Goal: Information Seeking & Learning: Check status

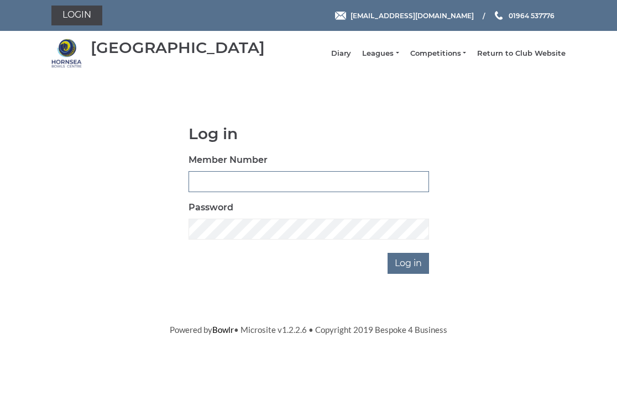
type input "0326"
click at [409, 270] on input "Log in" at bounding box center [407, 263] width 41 height 21
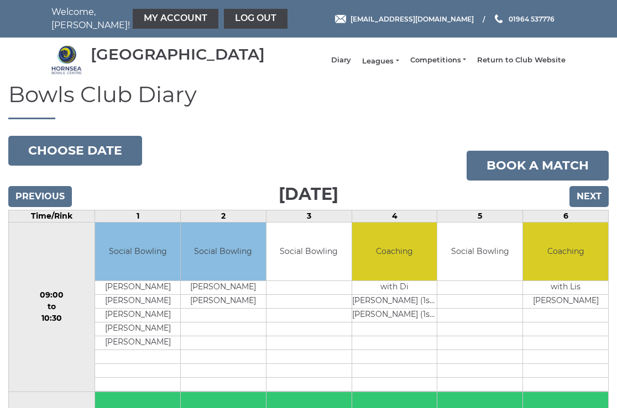
click at [389, 66] on link "Leagues" at bounding box center [380, 61] width 36 height 10
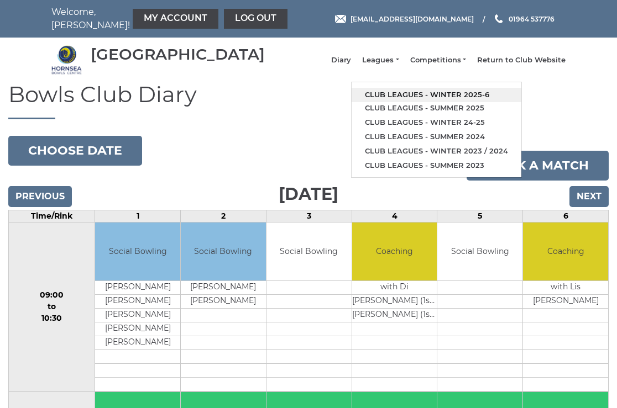
click at [437, 93] on link "Club leagues - Winter 2025-6" at bounding box center [436, 95] width 170 height 14
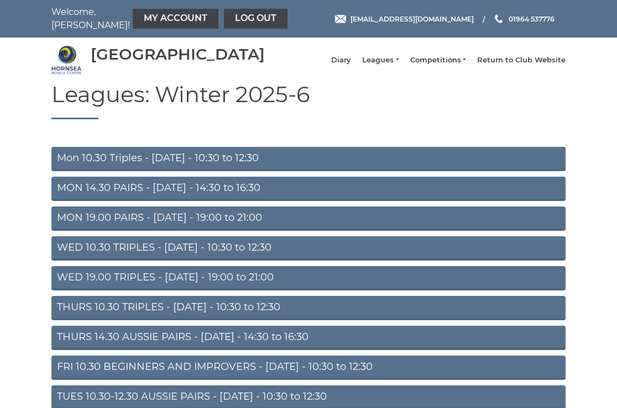
click at [143, 165] on link "Mon 10.30 Triples - Monday - 10:30 to 12:30" at bounding box center [308, 159] width 514 height 24
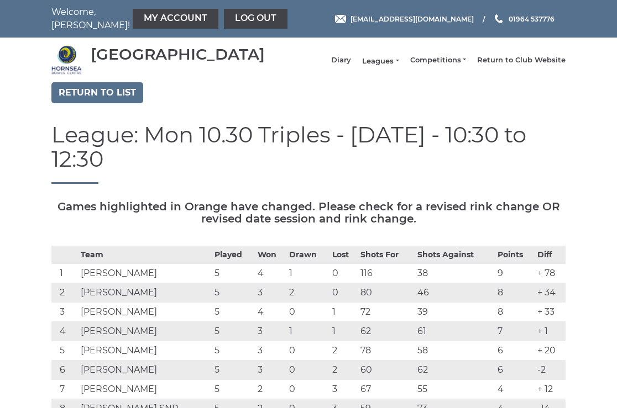
click at [388, 66] on link "Leagues" at bounding box center [380, 61] width 36 height 10
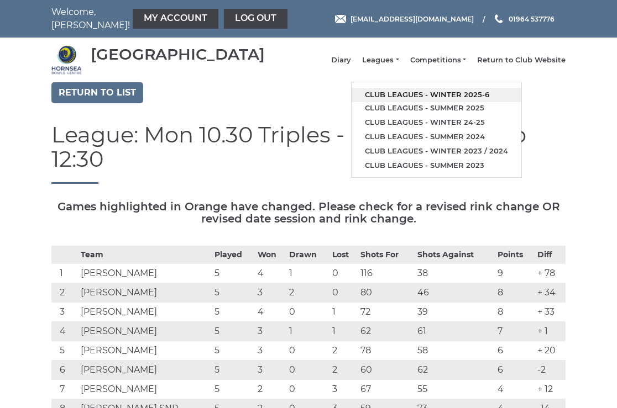
click at [422, 99] on link "Club leagues - Winter 2025-6" at bounding box center [436, 95] width 170 height 14
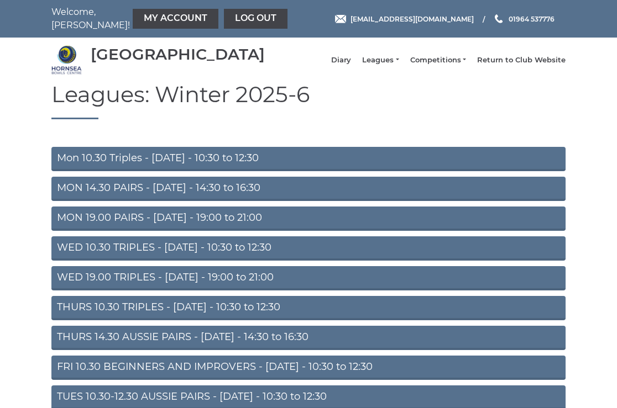
click at [181, 347] on link "THURS 14.30 AUSSIE PAIRS - Thursday - 14:30 to 16:30" at bounding box center [308, 338] width 514 height 24
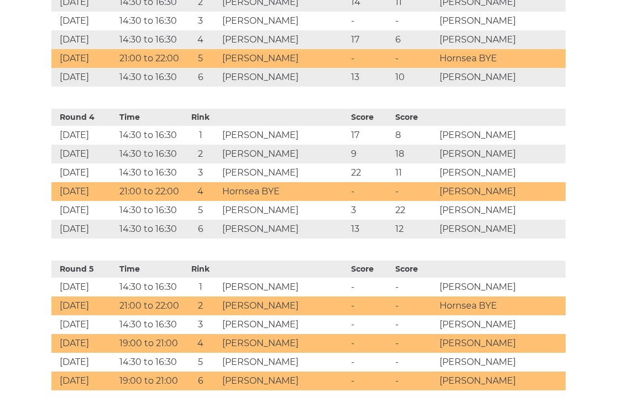
scroll to position [1015, 0]
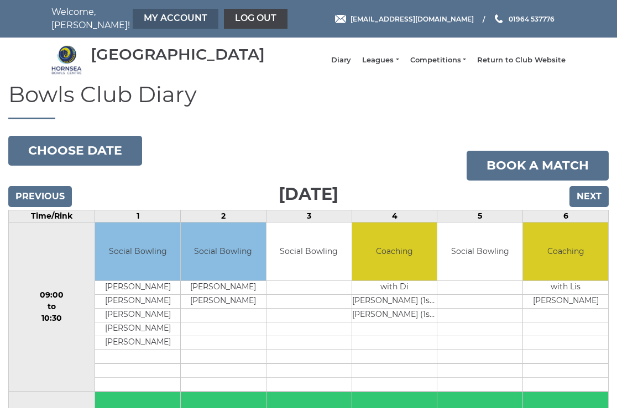
click at [145, 17] on link "My Account" at bounding box center [176, 19] width 86 height 20
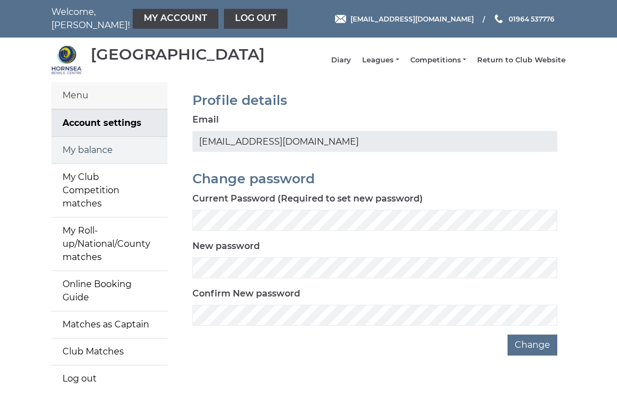
click at [93, 164] on link "My balance" at bounding box center [109, 150] width 116 height 27
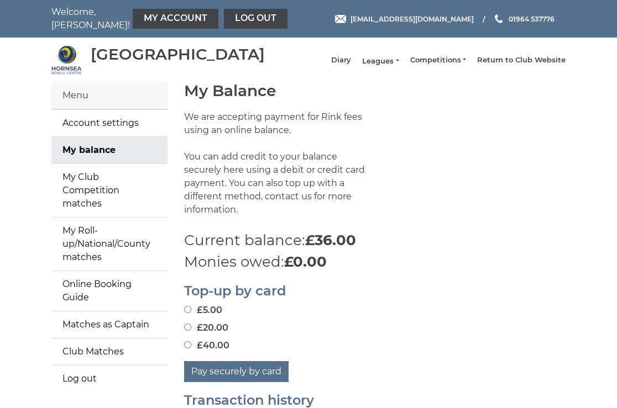
click at [390, 66] on link "Leagues" at bounding box center [380, 61] width 36 height 10
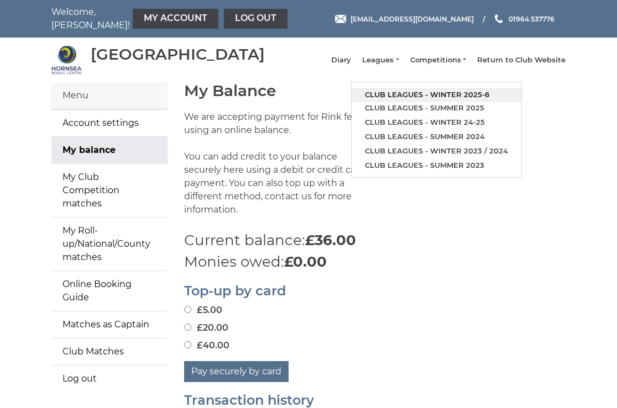
click at [431, 98] on link "Club leagues - Winter 2025-6" at bounding box center [436, 95] width 170 height 14
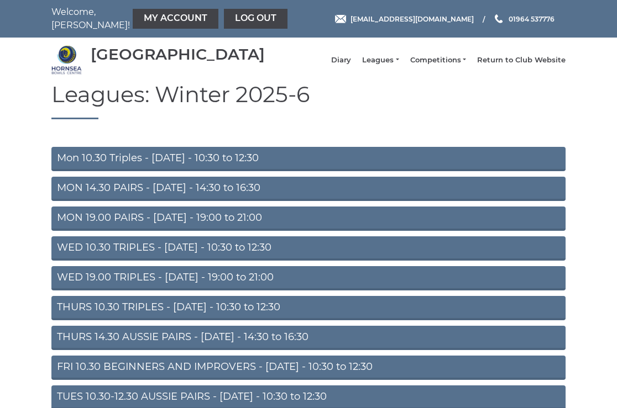
click at [182, 165] on link "Mon 10.30 Triples - [DATE] - 10:30 to 12:30" at bounding box center [308, 159] width 514 height 24
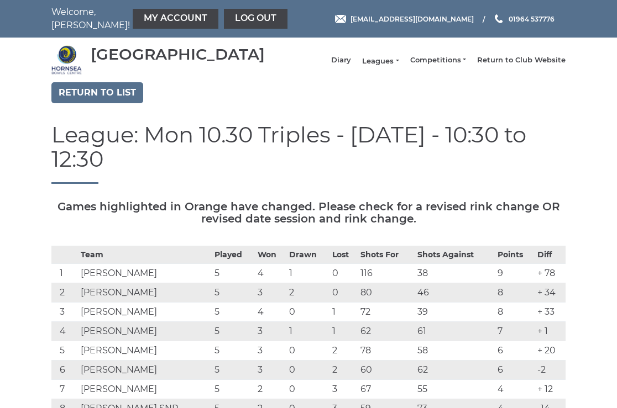
click at [389, 65] on link "Leagues" at bounding box center [380, 61] width 36 height 10
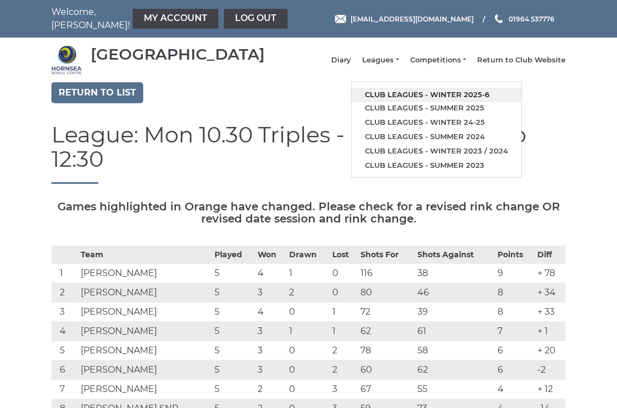
click at [416, 95] on link "Club leagues - Winter 2025-6" at bounding box center [436, 95] width 170 height 14
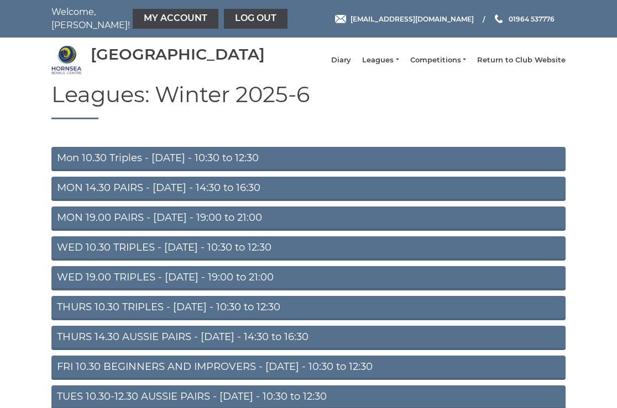
click at [180, 342] on link "THURS 14.30 AUSSIE PAIRS - Thursday - 14:30 to 16:30" at bounding box center [308, 338] width 514 height 24
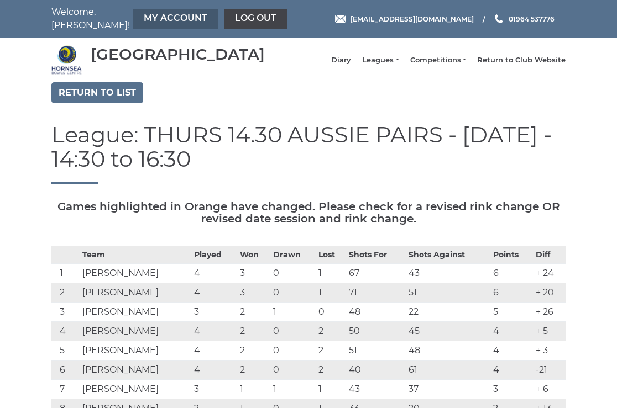
click at [153, 16] on link "My Account" at bounding box center [176, 19] width 86 height 20
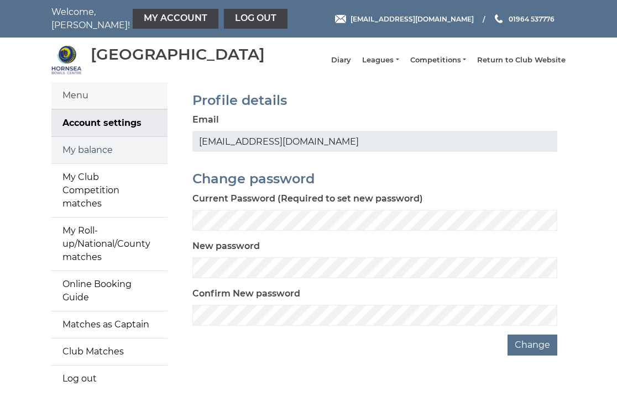
click at [95, 159] on link "My balance" at bounding box center [109, 150] width 116 height 27
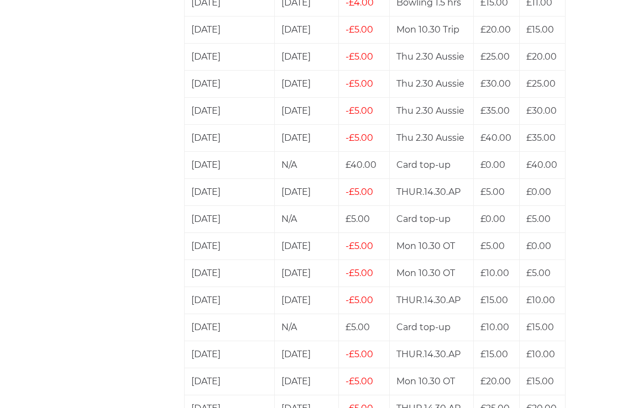
scroll to position [659, 0]
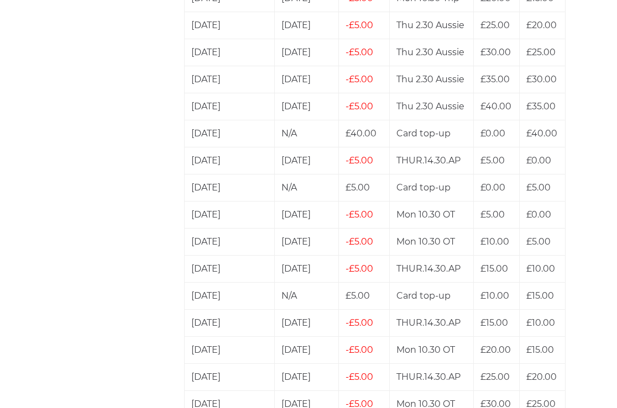
click at [366, 101] on span "£5.00" at bounding box center [359, 106] width 28 height 11
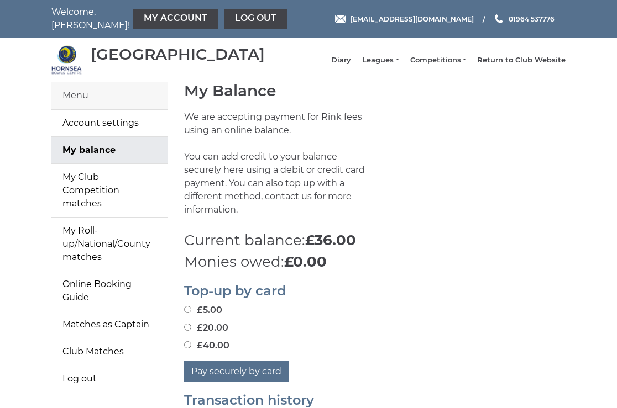
scroll to position [0, 0]
